Goal: Information Seeking & Learning: Find specific fact

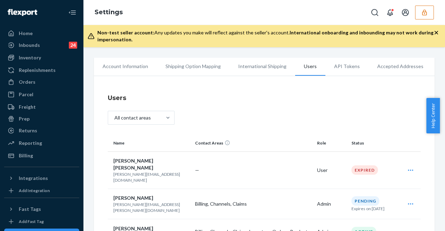
click at [425, 12] on icon "button" at bounding box center [424, 12] width 7 height 7
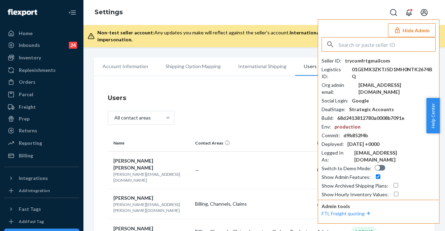
click at [335, 45] on div "button" at bounding box center [330, 45] width 17 height 14
click at [342, 43] on input "text" at bounding box center [386, 45] width 97 height 14
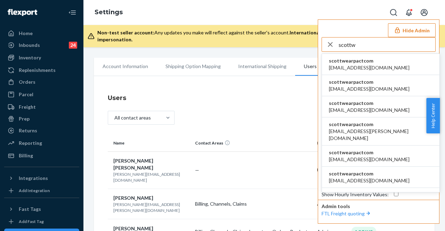
type input "scottw"
click at [352, 64] on span "agertz@wearpact.com" at bounding box center [369, 67] width 81 height 7
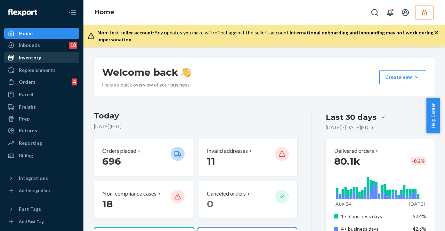
click at [50, 60] on div "Inventory" at bounding box center [42, 58] width 74 height 10
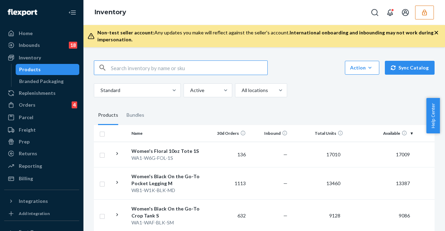
click at [187, 67] on input "text" at bounding box center [189, 68] width 156 height 14
type input "jersey sheet set"
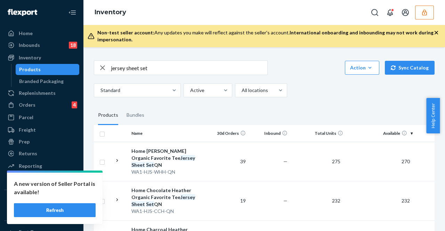
drag, startPoint x: 105, startPoint y: 71, endPoint x: 141, endPoint y: 68, distance: 36.6
click at [107, 71] on div "button" at bounding box center [102, 68] width 17 height 14
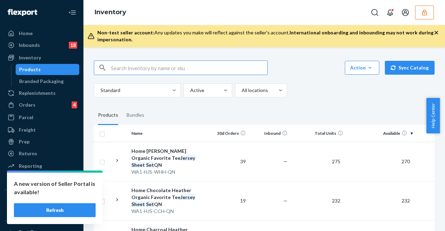
click at [141, 68] on input "text" at bounding box center [189, 68] width 156 height 14
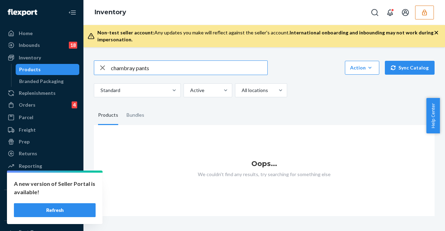
drag, startPoint x: 158, startPoint y: 68, endPoint x: 136, endPoint y: 75, distance: 23.6
click at [136, 75] on div "chambray pants Action Create product Create bundle Bulk create products Bulk up…" at bounding box center [264, 78] width 340 height 37
type input "chambray"
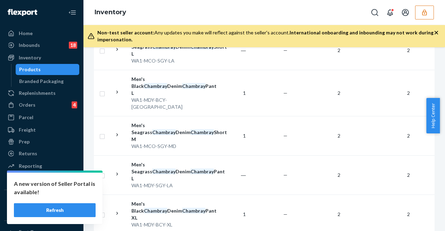
scroll to position [758, 0]
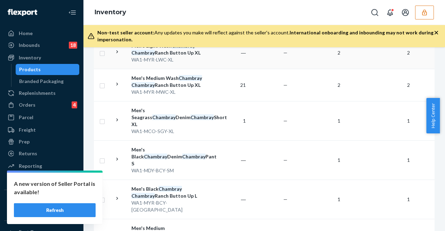
scroll to position [417, 0]
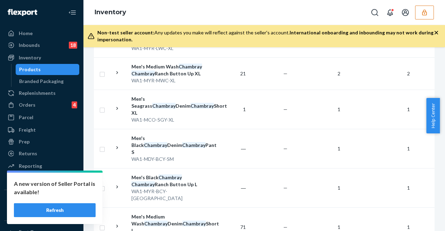
click at [74, 210] on button "Refresh" at bounding box center [55, 210] width 82 height 14
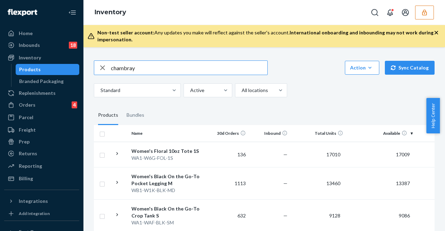
type input "chambray"
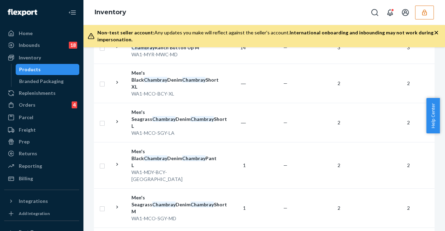
scroll to position [758, 0]
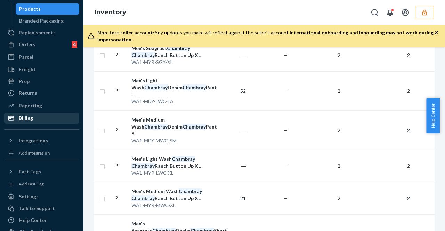
scroll to position [75, 0]
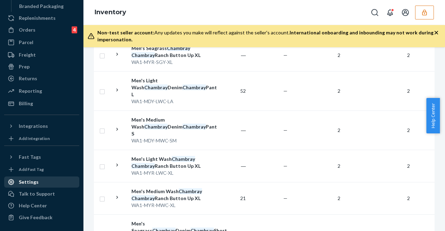
click at [36, 181] on div "Settings" at bounding box center [42, 182] width 74 height 10
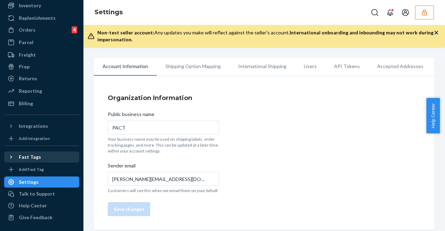
scroll to position [52, 0]
click at [302, 67] on li "Users" at bounding box center [310, 66] width 30 height 17
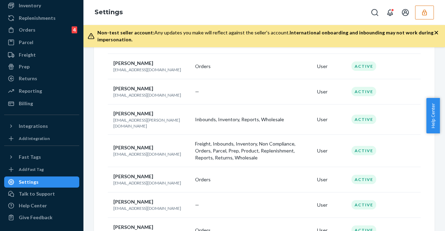
scroll to position [336, 0]
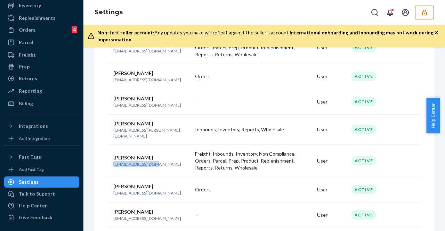
drag, startPoint x: 155, startPoint y: 152, endPoint x: 114, endPoint y: 151, distance: 40.7
click at [114, 161] on p "[EMAIL_ADDRESS][DOMAIN_NAME]" at bounding box center [151, 164] width 76 height 6
copy p "[EMAIL_ADDRESS][DOMAIN_NAME]"
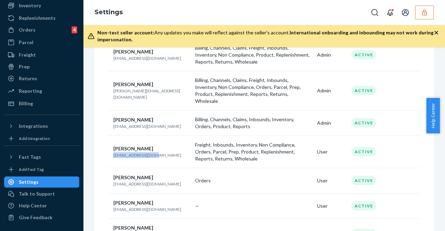
drag, startPoint x: 154, startPoint y: 146, endPoint x: 114, endPoint y: 148, distance: 40.0
click at [114, 152] on p "[EMAIL_ADDRESS][DOMAIN_NAME]" at bounding box center [151, 155] width 76 height 6
copy p "[EMAIL_ADDRESS][DOMAIN_NAME]"
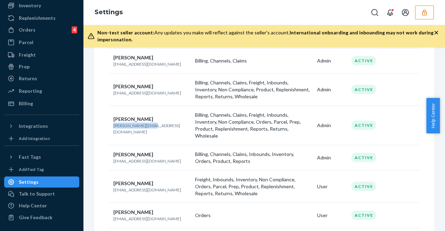
drag, startPoint x: 153, startPoint y: 125, endPoint x: 113, endPoint y: 125, distance: 40.0
click at [113, 125] on p "[PERSON_NAME][EMAIL_ADDRESS][DOMAIN_NAME]" at bounding box center [151, 129] width 76 height 12
copy p "[PERSON_NAME][EMAIL_ADDRESS][DOMAIN_NAME]"
click at [170, 96] on td "[PERSON_NAME] [PERSON_NAME][EMAIL_ADDRESS][DOMAIN_NAME]" at bounding box center [150, 89] width 84 height 32
drag, startPoint x: 160, startPoint y: 91, endPoint x: 114, endPoint y: 93, distance: 46.2
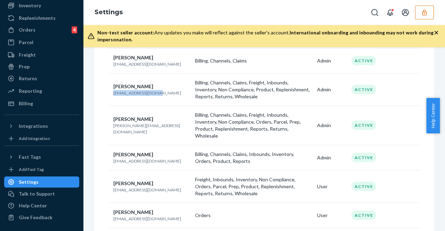
click at [114, 93] on p "[EMAIL_ADDRESS][DOMAIN_NAME]" at bounding box center [151, 93] width 76 height 6
copy p "[EMAIL_ADDRESS][DOMAIN_NAME]"
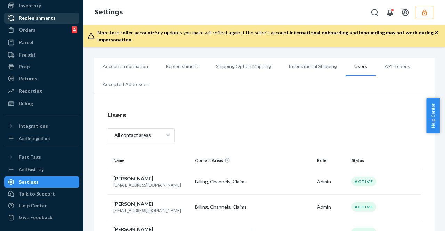
scroll to position [17, 0]
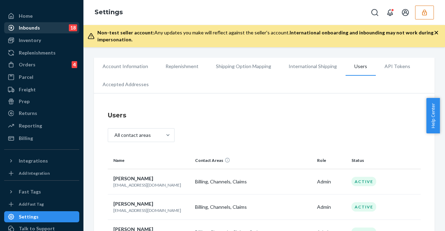
drag, startPoint x: 25, startPoint y: 39, endPoint x: 24, endPoint y: 32, distance: 6.3
click at [25, 39] on div "Inventory" at bounding box center [30, 40] width 22 height 7
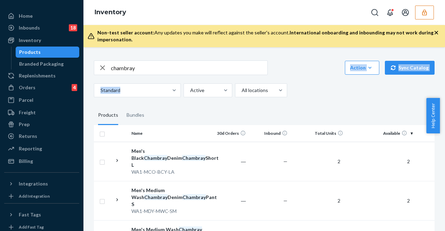
drag, startPoint x: 155, startPoint y: 77, endPoint x: 102, endPoint y: 71, distance: 52.7
click at [102, 71] on div "chambray Action Create product Create bundle Bulk create products Bulk update p…" at bounding box center [264, 78] width 340 height 37
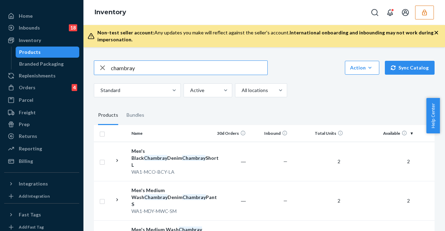
click at [132, 66] on input "chambray" at bounding box center [189, 68] width 156 height 14
click at [100, 68] on icon "button" at bounding box center [102, 68] width 8 height 14
click at [112, 67] on input "text" at bounding box center [189, 68] width 156 height 14
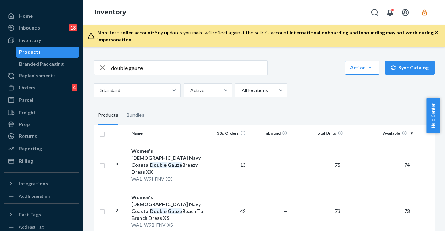
click at [158, 71] on input "double gauze" at bounding box center [189, 68] width 156 height 14
type input "double gauze maxi"
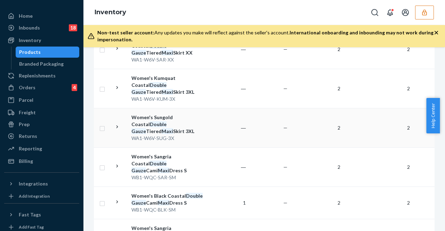
scroll to position [521, 0]
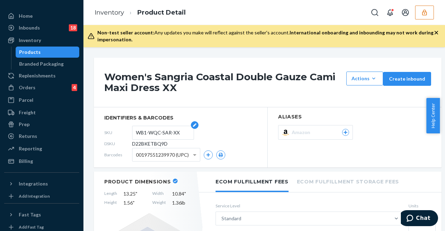
click at [136, 133] on input "WB1-WQC-SAR-XX" at bounding box center [163, 132] width 54 height 13
drag, startPoint x: 136, startPoint y: 133, endPoint x: 168, endPoint y: 136, distance: 32.8
click at [168, 136] on input "WB1-WQC-SAR-XX" at bounding box center [163, 132] width 54 height 13
click at [62, 47] on div "Products" at bounding box center [47, 52] width 63 height 10
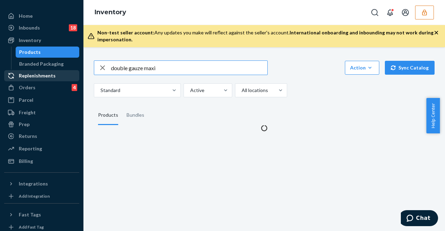
drag, startPoint x: 171, startPoint y: 67, endPoint x: 43, endPoint y: 71, distance: 127.9
click at [43, 71] on div "Home Inbounds 18 Shipping Plans Problems 18 Inventory Products Branded Packagin…" at bounding box center [222, 115] width 445 height 231
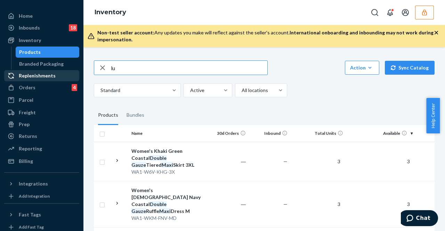
type input "l"
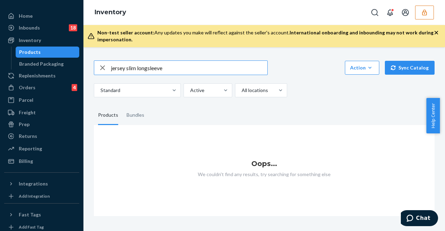
click at [171, 66] on input "jersey slim longsleeve" at bounding box center [189, 68] width 156 height 14
type input "jersey slim long"
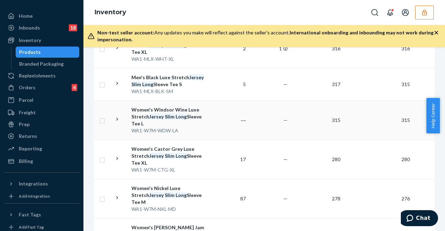
scroll to position [556, 0]
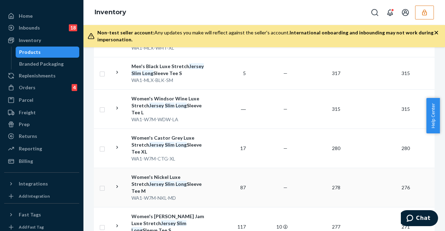
click at [184, 174] on div "Women's Nickel Luxe Stretch Jersey Slim Long Sleeve Tee M" at bounding box center [167, 184] width 73 height 21
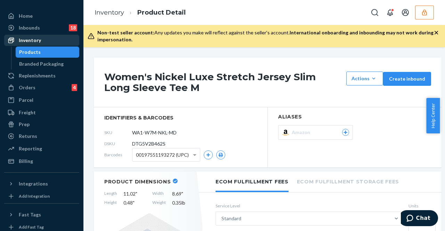
drag, startPoint x: 22, startPoint y: 42, endPoint x: 36, endPoint y: 38, distance: 14.3
click at [22, 42] on div "Inventory" at bounding box center [30, 40] width 22 height 7
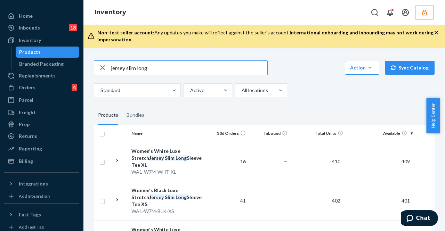
click at [101, 68] on icon "button" at bounding box center [102, 67] width 5 height 5
click at [141, 72] on input "text" at bounding box center [189, 68] width 156 height 14
type input "cool stretch fitted"
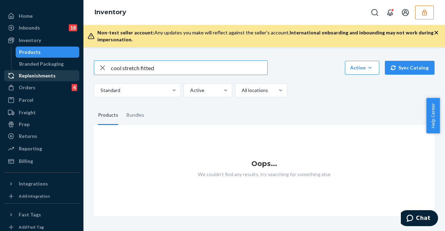
drag, startPoint x: 181, startPoint y: 68, endPoint x: 57, endPoint y: 74, distance: 124.5
click at [57, 74] on div "Home Inbounds 18 Shipping Plans Problems 18 Inventory Products Branded Packagin…" at bounding box center [222, 115] width 445 height 231
type input "oat heather"
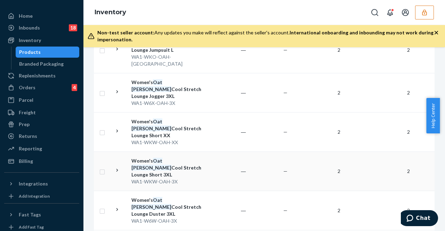
scroll to position [313, 0]
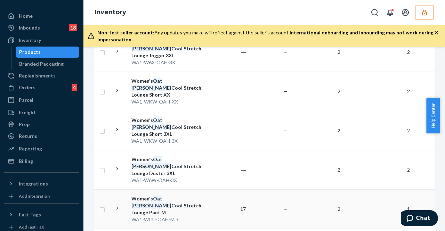
click at [176, 195] on div "Women's Oat [PERSON_NAME] Stretch Lounge Pant M" at bounding box center [167, 205] width 73 height 21
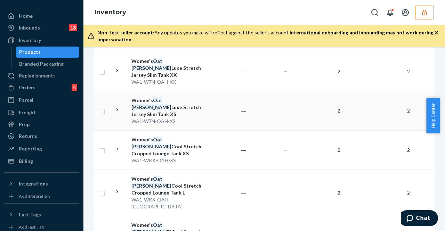
scroll to position [779, 0]
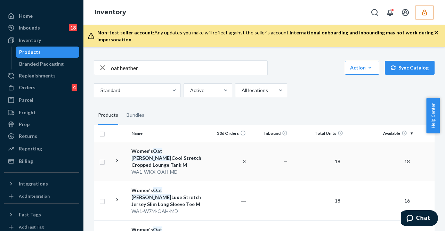
scroll to position [35, 0]
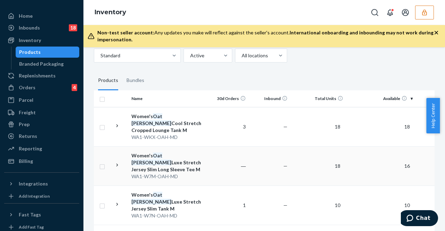
click at [192, 157] on div "Women's Oat [PERSON_NAME] Stretch Jersey Slim Long Sleeve Tee M" at bounding box center [167, 162] width 73 height 21
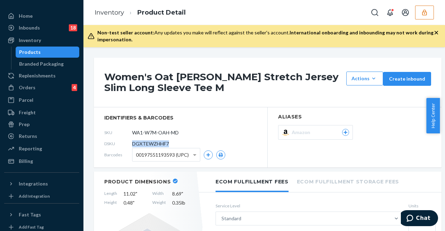
drag, startPoint x: 156, startPoint y: 139, endPoint x: 132, endPoint y: 140, distance: 24.7
click at [132, 140] on div "DSKU DGXTEWZHHF7" at bounding box center [180, 143] width 152 height 11
copy span "DGXTEWZHHF7"
click at [86, 89] on div "Women's Oat Heather Luxe Stretch Jersey Slim Long Sleeve Tee M Actions Hide Req…" at bounding box center [263, 139] width 361 height 184
click at [96, 11] on link "Inventory" at bounding box center [109, 13] width 30 height 8
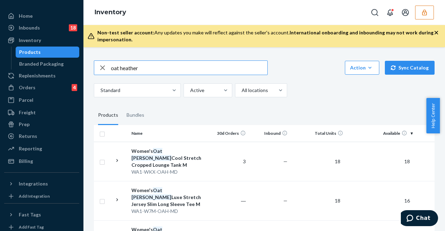
drag, startPoint x: 146, startPoint y: 73, endPoint x: 112, endPoint y: 75, distance: 34.2
click at [112, 75] on div "oat heather Action Create product Create bundle Bulk create products Bulk updat…" at bounding box center [264, 78] width 340 height 37
type input "flat sheet"
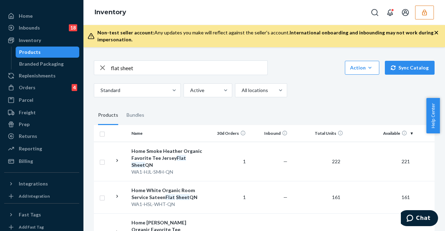
click at [109, 67] on div "button" at bounding box center [102, 68] width 17 height 14
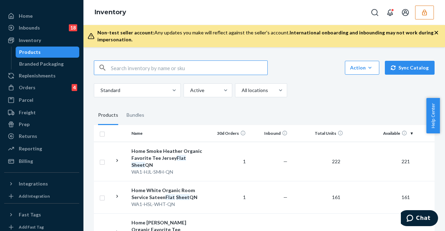
click at [112, 68] on input "text" at bounding box center [189, 68] width 156 height 14
type input "sateen flat sheet"
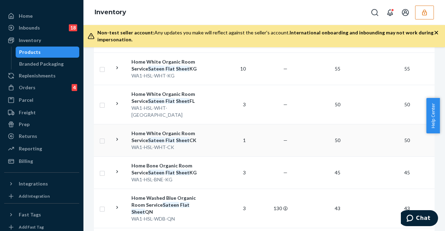
scroll to position [382, 0]
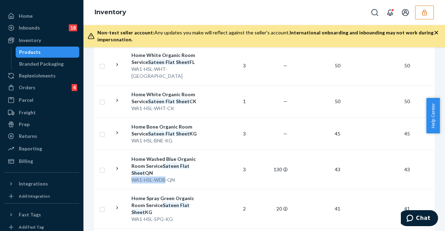
drag, startPoint x: 132, startPoint y: 144, endPoint x: 163, endPoint y: 144, distance: 30.6
click at [164, 176] on div "WA1-HSL-WDB-QN" at bounding box center [167, 179] width 73 height 7
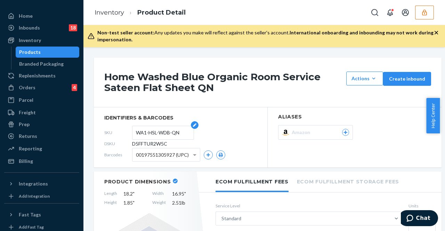
click at [147, 135] on input "WA1-HSL-WDB-QN" at bounding box center [163, 132] width 54 height 13
click at [134, 133] on form "WA1-HSL-WDB-QN" at bounding box center [163, 133] width 62 height 14
drag, startPoint x: 135, startPoint y: 133, endPoint x: 147, endPoint y: 135, distance: 11.7
click at [147, 135] on form "WA1-HSL-WDB-QN" at bounding box center [163, 133] width 62 height 14
click at [138, 130] on input "WA1-HSL-WDB-QN" at bounding box center [163, 132] width 54 height 13
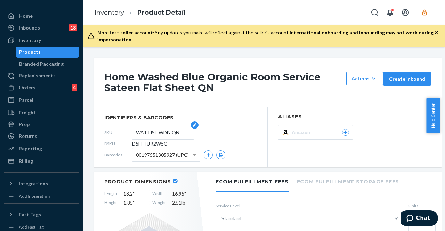
drag, startPoint x: 137, startPoint y: 131, endPoint x: 170, endPoint y: 136, distance: 33.0
click at [170, 136] on input "WA1-HSL-WDB-QN" at bounding box center [163, 132] width 54 height 13
click at [101, 11] on link "Inventory" at bounding box center [109, 13] width 30 height 8
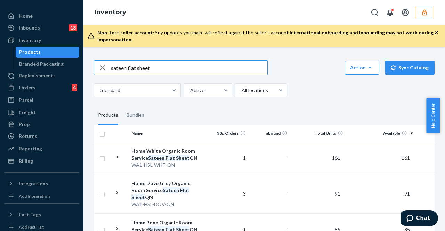
drag, startPoint x: 135, startPoint y: 68, endPoint x: 109, endPoint y: 69, distance: 26.4
click at [110, 69] on div "sateen flat sheet" at bounding box center [180, 68] width 173 height 14
type input "sheet"
drag, startPoint x: 90, startPoint y: 68, endPoint x: 13, endPoint y: 95, distance: 82.2
click at [13, 95] on div "Home Inbounds 18 Shipping Plans Problems 18 Inventory Products Branded Packagin…" at bounding box center [222, 115] width 445 height 231
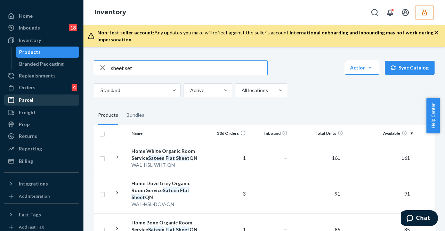
type input "sheet set"
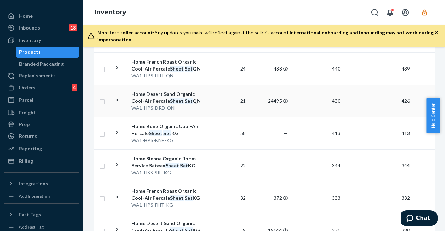
scroll to position [764, 0]
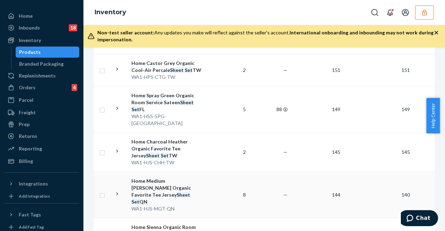
scroll to position [786, 0]
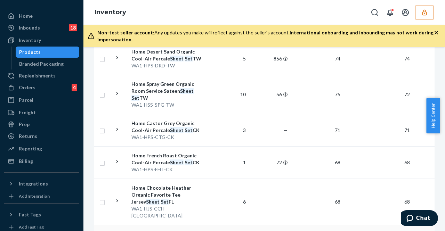
scroll to position [807, 0]
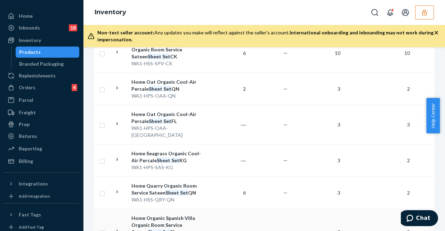
scroll to position [820, 0]
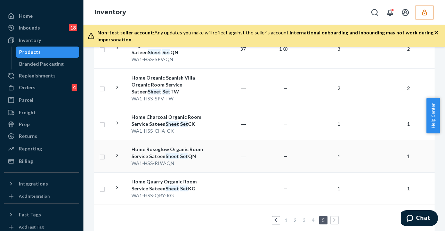
scroll to position [386, 0]
click at [199, 113] on div "Home Charcoal Organic Room Service Sateen Sheet Set CK" at bounding box center [167, 120] width 73 height 14
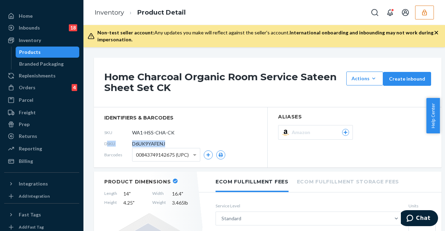
drag, startPoint x: 168, startPoint y: 143, endPoint x: 107, endPoint y: 143, distance: 60.8
click at [107, 143] on div "DSKU D6UK9YAFENJ" at bounding box center [180, 143] width 152 height 11
click at [173, 143] on div "DSKU D6UK9YAFENJ" at bounding box center [180, 143] width 152 height 11
drag, startPoint x: 168, startPoint y: 144, endPoint x: 133, endPoint y: 143, distance: 35.1
click at [133, 143] on div "DSKU D6UK9YAFENJ" at bounding box center [180, 143] width 152 height 11
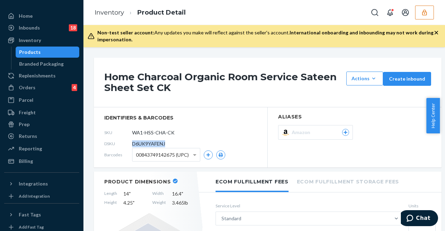
copy span "D6UK9YAFENJ"
click at [123, 11] on link "Inventory" at bounding box center [109, 13] width 30 height 8
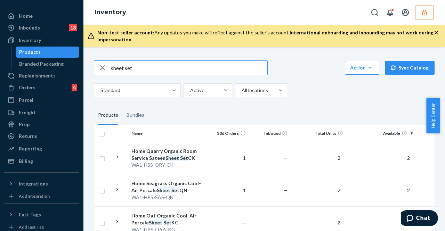
drag, startPoint x: 140, startPoint y: 71, endPoint x: 80, endPoint y: 69, distance: 59.8
click at [80, 69] on div "Home Inbounds 18 Shipping Plans Problems 18 Inventory Products Branded Packagin…" at bounding box center [222, 115] width 445 height 231
type input "everyday modern"
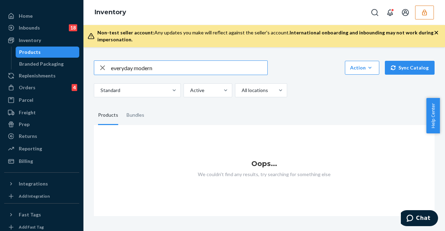
drag, startPoint x: 156, startPoint y: 71, endPoint x: 106, endPoint y: 65, distance: 50.3
click at [106, 65] on div "everyday modern" at bounding box center [180, 68] width 173 height 14
type input "river rock"
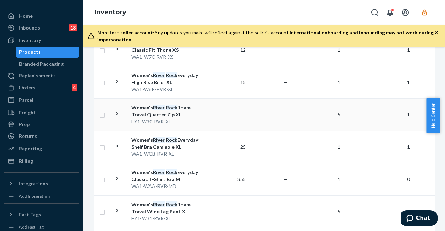
scroll to position [758, 0]
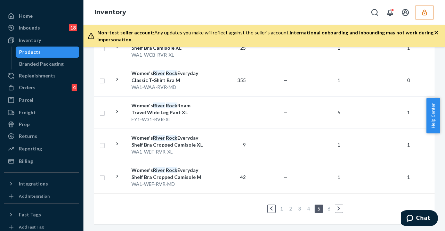
click at [283, 206] on link "1" at bounding box center [282, 209] width 6 height 6
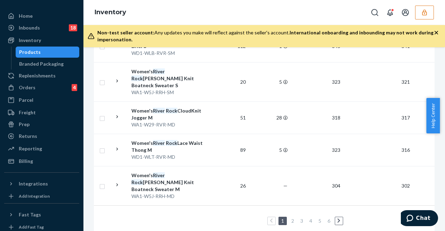
click at [293, 218] on link "2" at bounding box center [293, 221] width 6 height 6
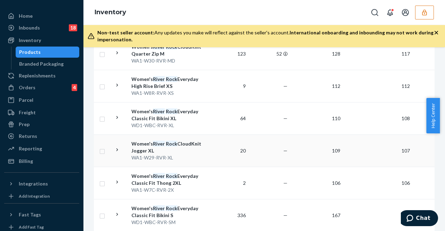
scroll to position [0, 0]
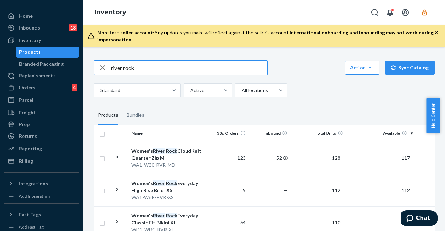
drag, startPoint x: 137, startPoint y: 69, endPoint x: 102, endPoint y: 71, distance: 34.4
click at [102, 71] on div "river rock" at bounding box center [180, 68] width 173 height 14
type input "strappy scoop bralette"
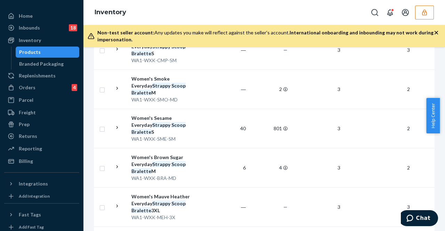
scroll to position [744, 0]
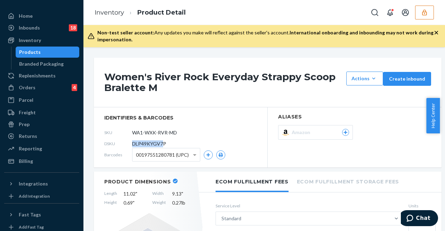
drag, startPoint x: 132, startPoint y: 144, endPoint x: 163, endPoint y: 142, distance: 31.3
click at [163, 142] on span "DLP49KYGV7P" at bounding box center [149, 143] width 34 height 7
click at [165, 136] on input "WA1-WXK-RVR-MD" at bounding box center [163, 132] width 54 height 13
click at [180, 142] on div "DSKU DLP49KYGV7P" at bounding box center [180, 143] width 152 height 11
drag, startPoint x: 136, startPoint y: 135, endPoint x: 169, endPoint y: 138, distance: 33.1
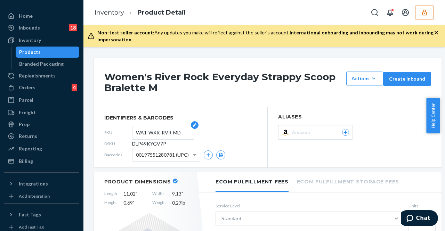
click at [169, 138] on input "WA1-WXK-RVR-MD" at bounding box center [163, 132] width 54 height 13
click at [105, 11] on link "Inventory" at bounding box center [109, 13] width 30 height 8
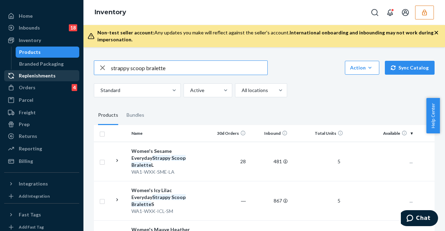
drag, startPoint x: 178, startPoint y: 68, endPoint x: 66, endPoint y: 72, distance: 112.3
click at [66, 73] on div "Home Inbounds 18 Shipping Plans Problems 18 Inventory Products Branded Packagin…" at bounding box center [222, 115] width 445 height 231
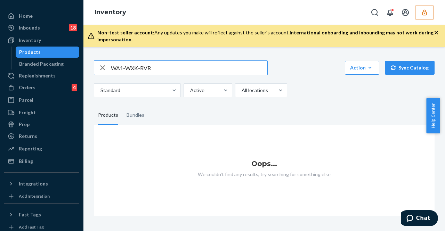
click at [158, 73] on input "WA1-WXK-RVR" at bounding box center [189, 68] width 156 height 14
click at [113, 69] on input "WA1-WXK-RVR" at bounding box center [189, 68] width 156 height 14
click at [154, 68] on input "WA1-WXK-RVR" at bounding box center [189, 68] width 156 height 14
type input "WA1-WXK-"
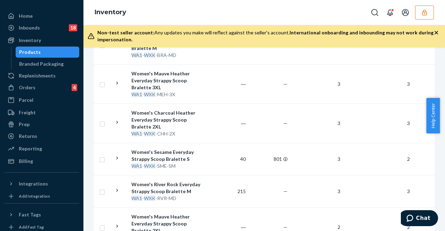
scroll to position [786, 0]
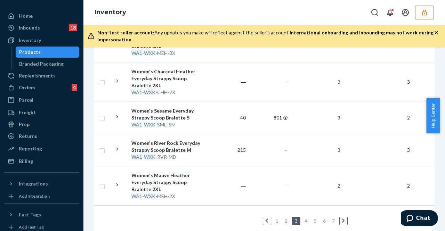
click at [276, 218] on link "1" at bounding box center [277, 221] width 6 height 6
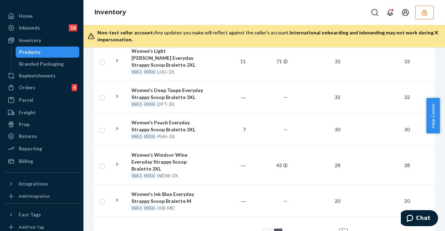
scroll to position [799, 0]
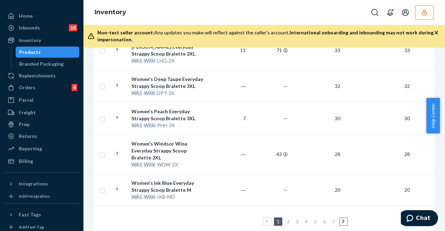
click at [288, 218] on link "2" at bounding box center [288, 221] width 6 height 6
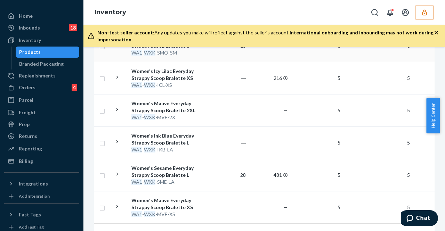
scroll to position [793, 0]
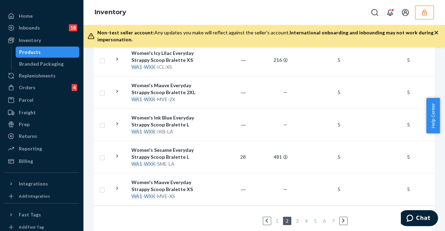
click at [299, 217] on li "3" at bounding box center [297, 221] width 6 height 8
click at [299, 218] on link "3" at bounding box center [297, 221] width 6 height 6
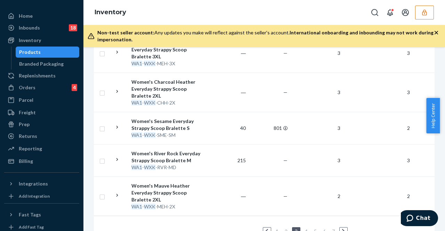
scroll to position [786, 0]
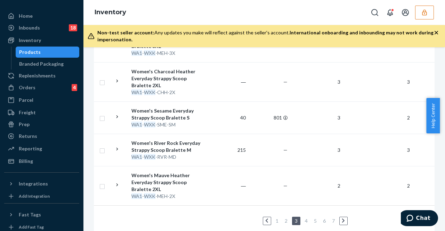
click at [306, 218] on link "4" at bounding box center [306, 221] width 6 height 6
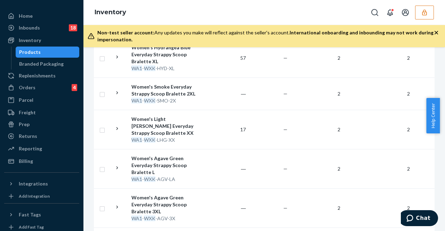
scroll to position [764, 0]
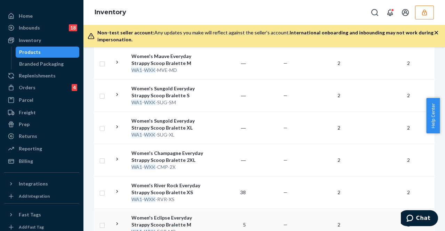
scroll to position [820, 0]
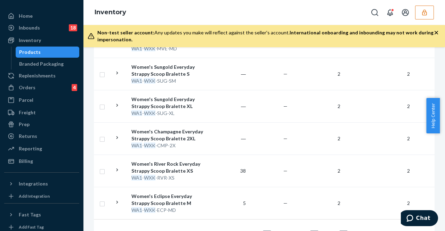
click at [324, 231] on link "6" at bounding box center [324, 235] width 6 height 6
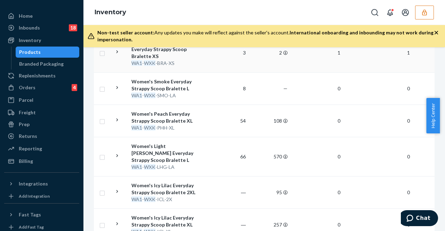
scroll to position [800, 0]
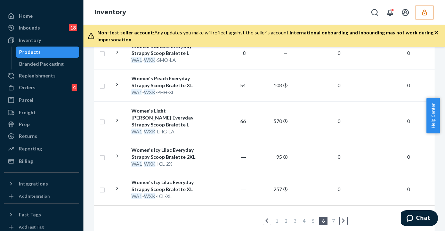
click at [334, 218] on link "7" at bounding box center [333, 221] width 6 height 6
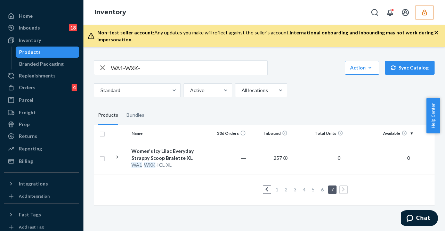
click at [321, 190] on link "6" at bounding box center [322, 190] width 6 height 6
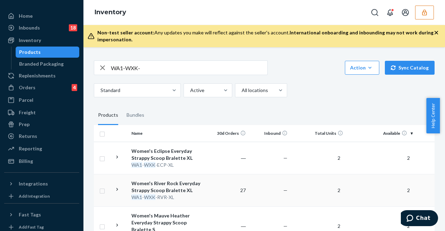
click at [239, 190] on td "27" at bounding box center [228, 190] width 42 height 32
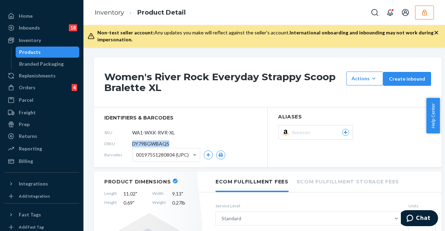
drag, startPoint x: 170, startPoint y: 145, endPoint x: 133, endPoint y: 144, distance: 36.8
click at [133, 144] on div "DSKU DY79BGWBAQS" at bounding box center [180, 143] width 152 height 11
copy span "DY79BGWBAQS"
click at [422, 13] on icon "button" at bounding box center [424, 12] width 5 height 6
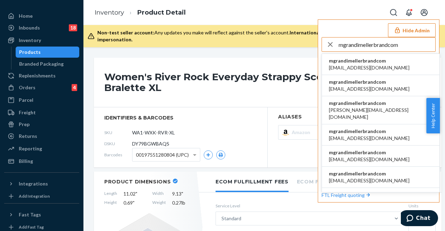
type input "mgrandimellerbrandcom"
click at [353, 60] on span "mgrandimellerbrandcom" at bounding box center [369, 60] width 81 height 7
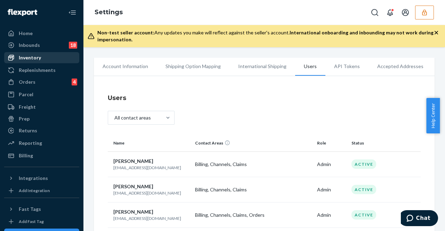
click at [19, 60] on div "Inventory" at bounding box center [30, 57] width 22 height 7
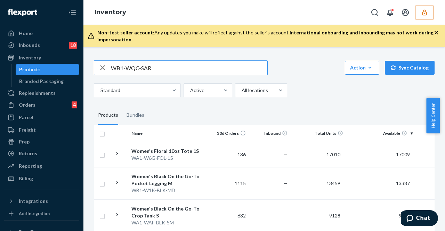
type input "WB1-WQC-SAR"
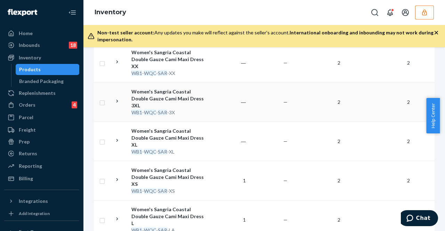
scroll to position [208, 0]
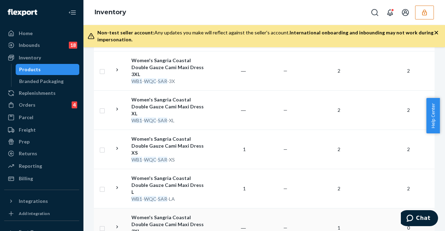
click at [195, 214] on div "Women's Sangria Coastal Double Gauze Cami Maxi Dress 2XL" at bounding box center [167, 224] width 73 height 21
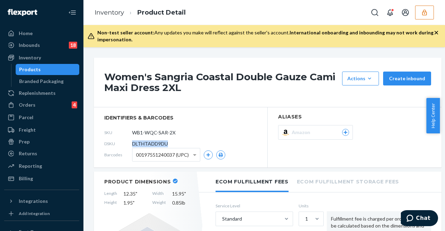
drag, startPoint x: 167, startPoint y: 145, endPoint x: 134, endPoint y: 146, distance: 33.0
click at [132, 145] on div "DSKU DLTHTADD9DU" at bounding box center [180, 143] width 152 height 11
copy span "DLTHTADD9DU"
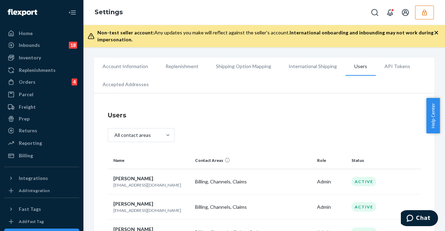
click at [423, 14] on icon "button" at bounding box center [424, 12] width 7 height 7
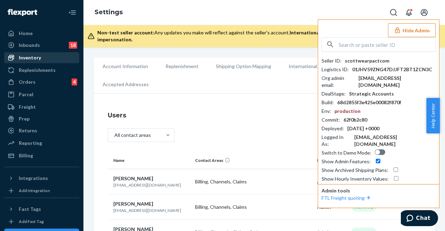
click at [63, 57] on div "Inventory" at bounding box center [42, 58] width 74 height 10
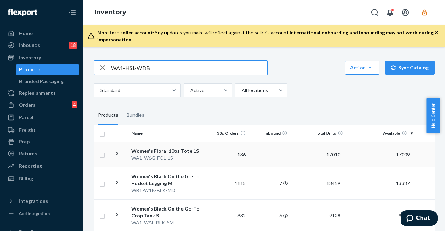
type input "WA1-HSL-WDB"
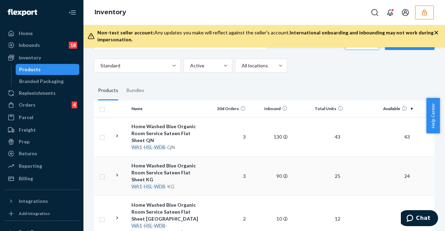
scroll to position [69, 0]
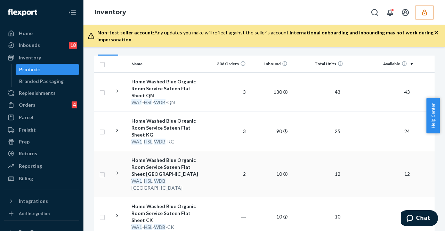
click at [199, 170] on div "Home Washed Blue Organic Room Service Sateen Flat Sheet [GEOGRAPHIC_DATA]" at bounding box center [167, 167] width 73 height 21
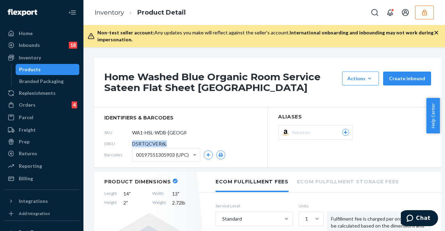
drag, startPoint x: 168, startPoint y: 144, endPoint x: 132, endPoint y: 144, distance: 35.8
click at [131, 143] on div "DSKU D5RTQCVER6L" at bounding box center [180, 143] width 152 height 11
copy div "D5RTQCVER6L"
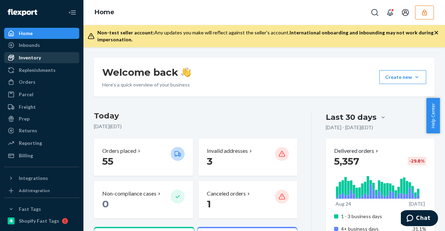
click at [26, 57] on div "Inventory" at bounding box center [30, 57] width 22 height 7
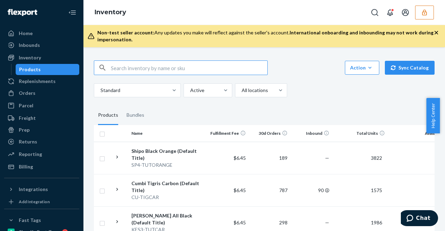
paste input "DH5PGDDSJ43"
type input "DH5PGDDSJ43"
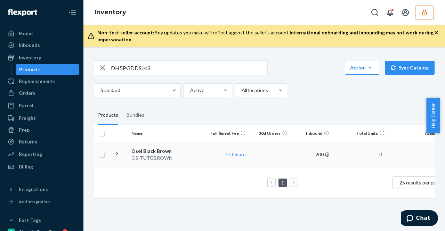
click at [197, 152] on div "Osei Black Brown" at bounding box center [167, 151] width 73 height 7
